Goal: Task Accomplishment & Management: Manage account settings

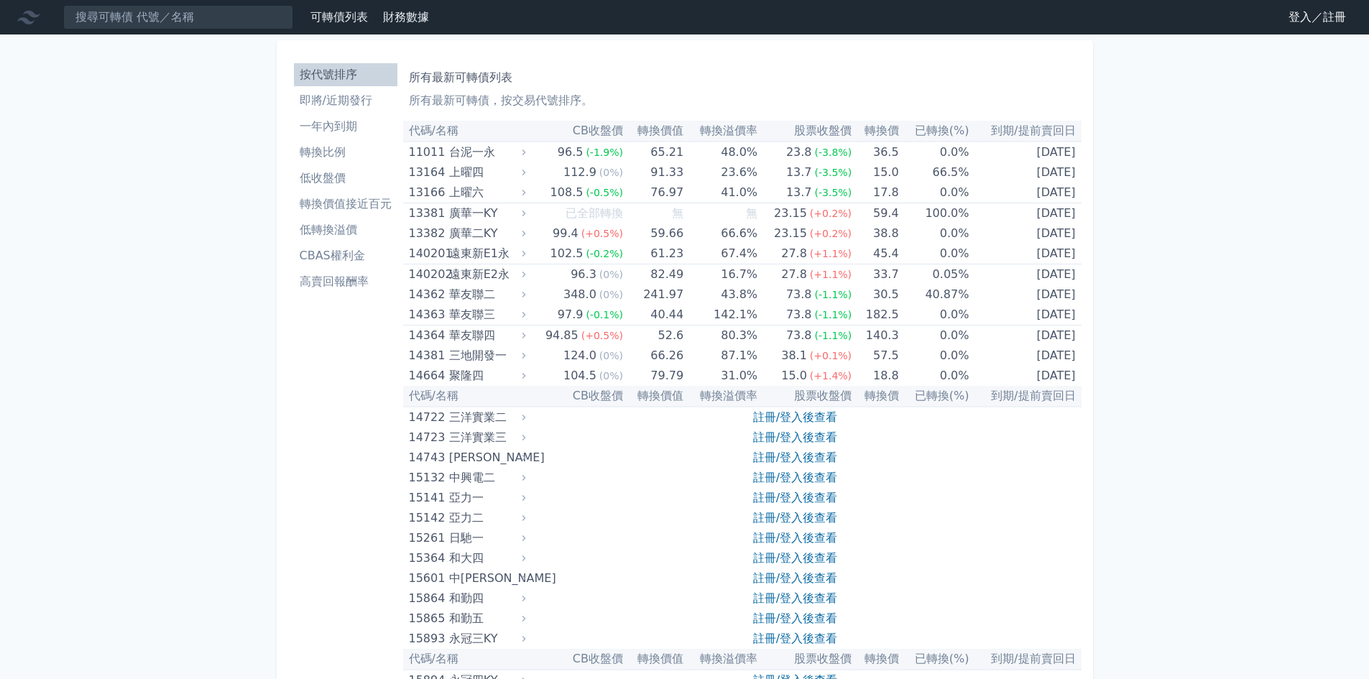
click at [1305, 17] on link "登入／註冊" at bounding box center [1317, 17] width 80 height 23
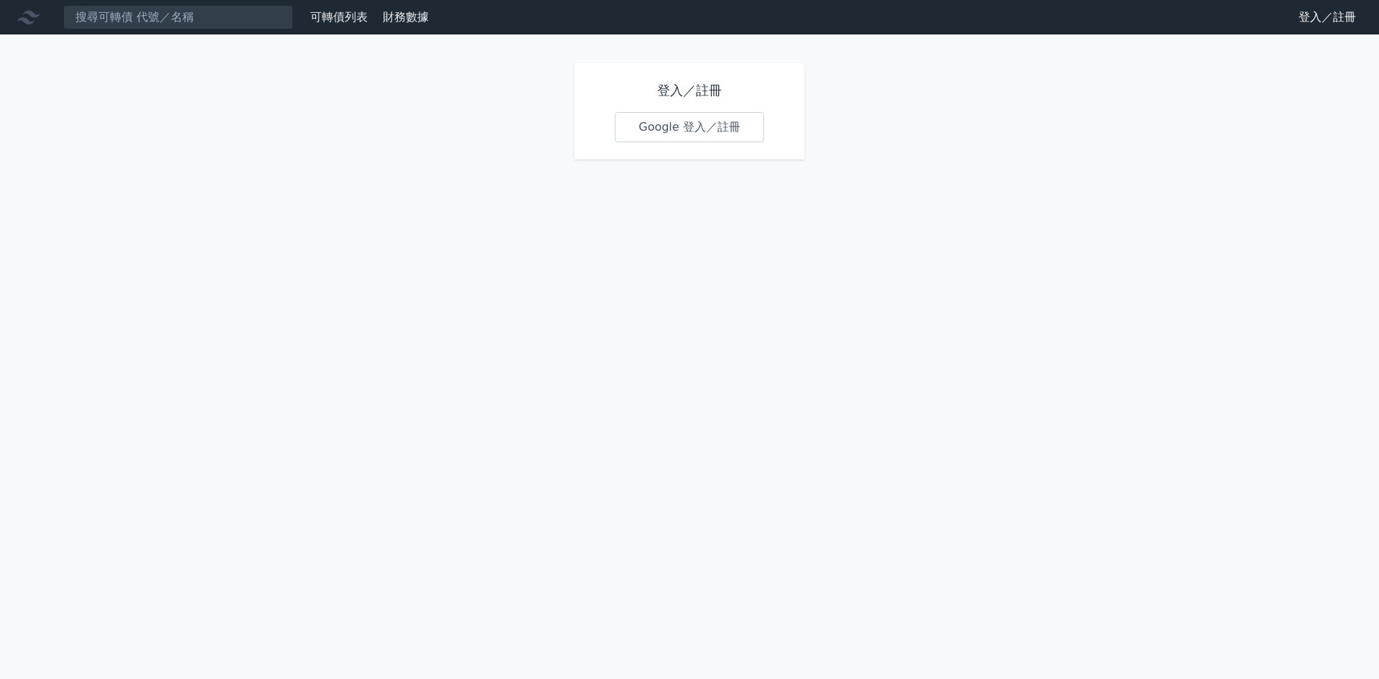
click at [672, 126] on link "Google 登入／註冊" at bounding box center [689, 127] width 149 height 30
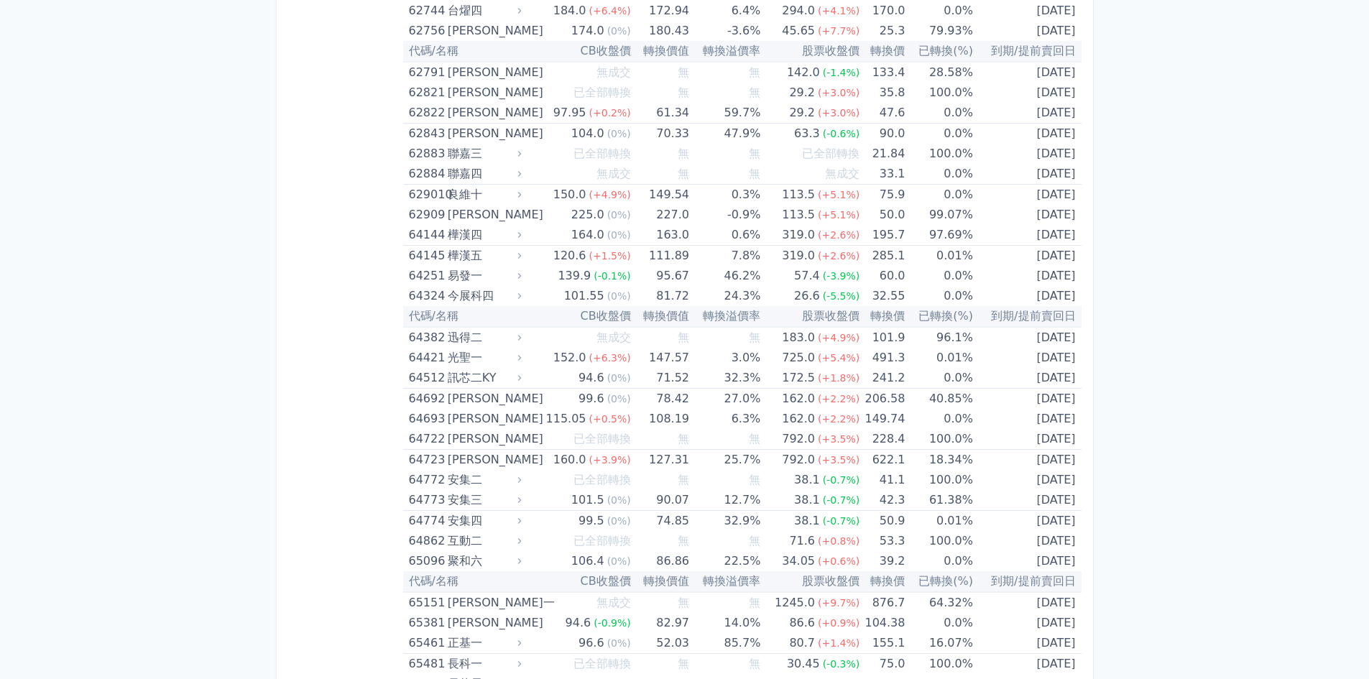
scroll to position [6395, 0]
